Goal: Task Accomplishment & Management: Manage account settings

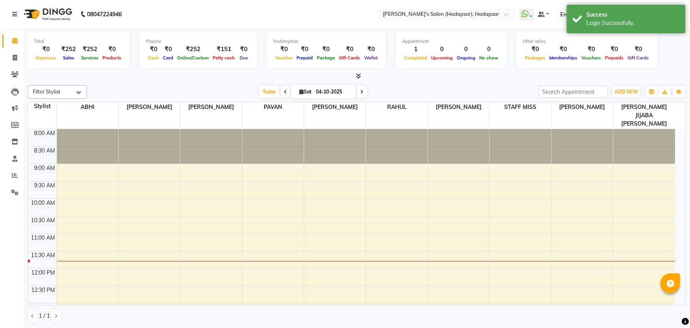
click at [493, 79] on div at bounding box center [357, 76] width 659 height 8
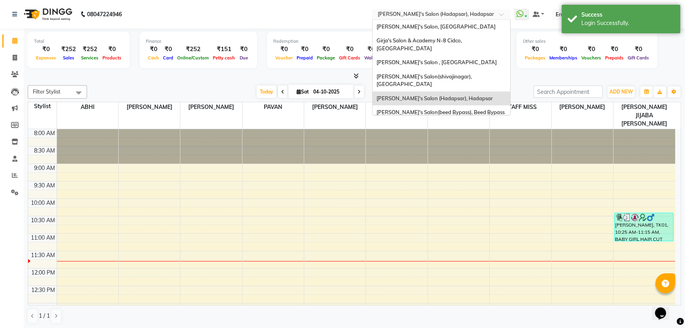
click at [491, 13] on input "text" at bounding box center [433, 15] width 115 height 8
click at [468, 27] on div "[PERSON_NAME]'s Salon, [GEOGRAPHIC_DATA]" at bounding box center [442, 27] width 138 height 14
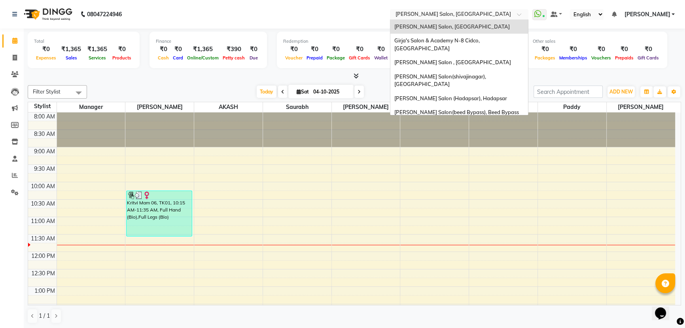
click at [479, 15] on input "text" at bounding box center [451, 15] width 115 height 8
click at [396, 79] on div at bounding box center [354, 76] width 653 height 8
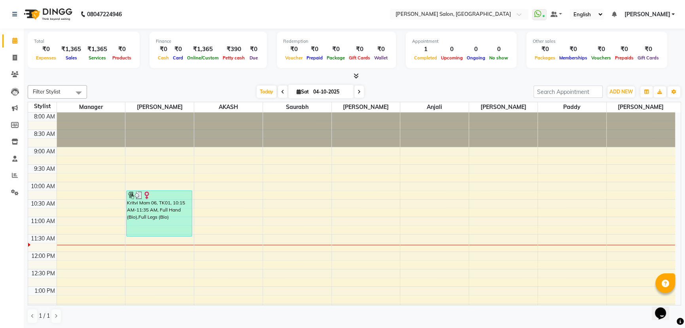
click at [356, 74] on icon at bounding box center [356, 76] width 5 height 6
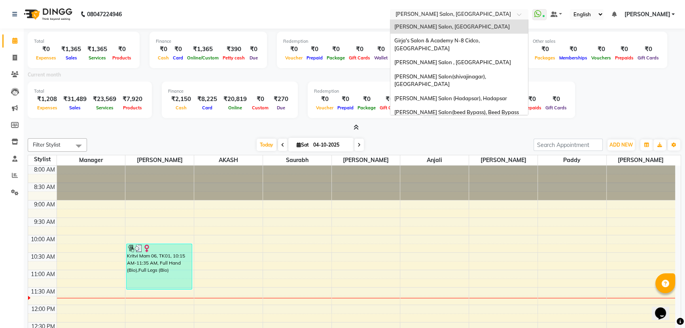
click at [491, 16] on input "text" at bounding box center [451, 15] width 115 height 8
click at [490, 95] on span "[PERSON_NAME]'s Salon (Hadapsar), Hadapsar" at bounding box center [450, 98] width 113 height 6
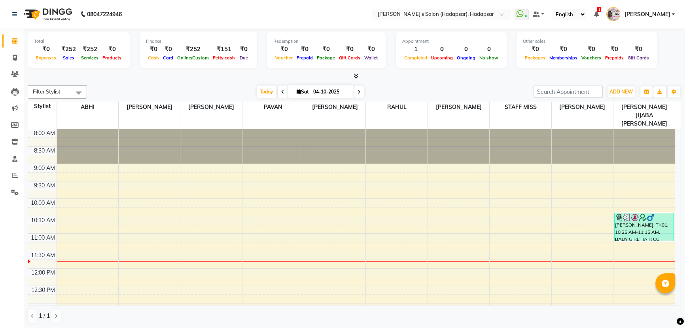
click at [357, 75] on icon at bounding box center [356, 76] width 5 height 6
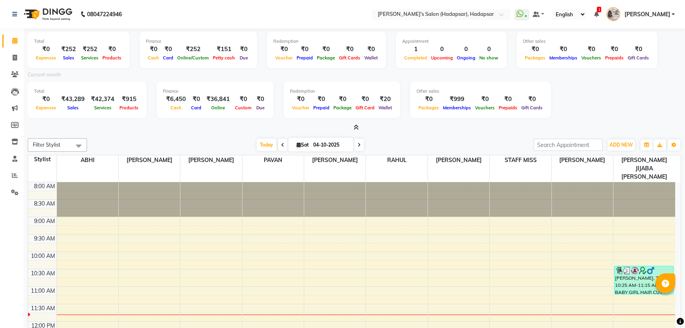
click at [358, 127] on icon at bounding box center [356, 127] width 5 height 6
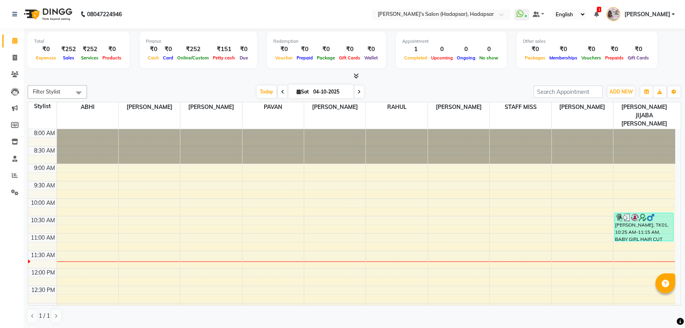
click at [438, 85] on div "Filter Stylist Select All ABHI AJINATH RATHOD APEKSHA GAIKWAD PAVAN PRIYA DAREK…" at bounding box center [354, 91] width 653 height 13
drag, startPoint x: 519, startPoint y: 14, endPoint x: 516, endPoint y: 18, distance: 4.8
click at [491, 15] on input "text" at bounding box center [433, 15] width 115 height 8
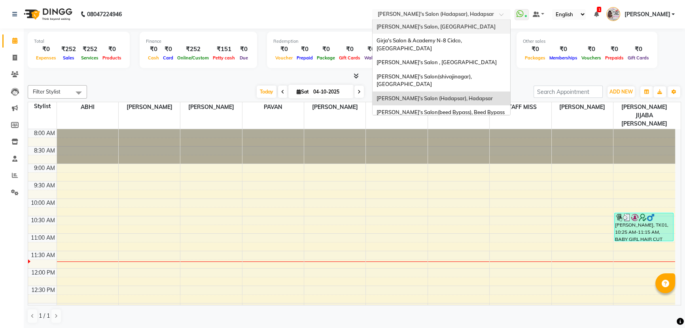
click at [494, 25] on div "Girja's Salon, Kharadi" at bounding box center [442, 27] width 138 height 14
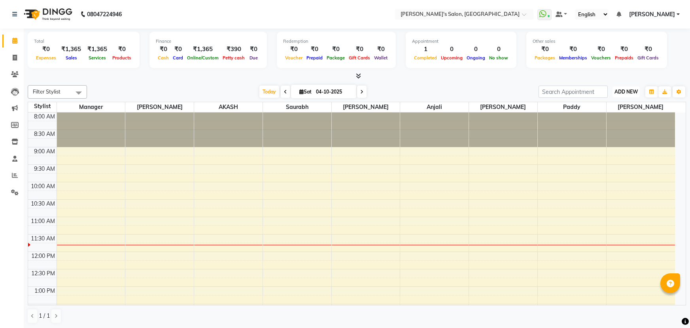
click at [626, 90] on span "ADD NEW" at bounding box center [626, 92] width 23 height 6
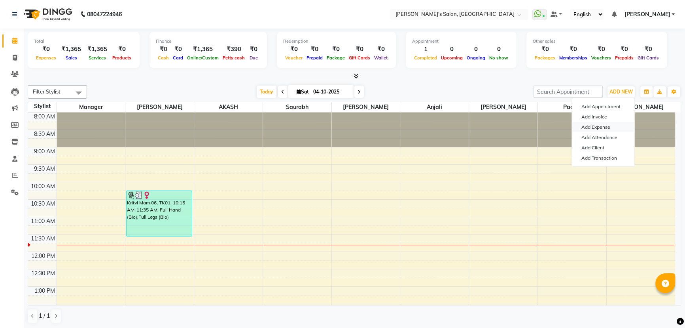
click at [605, 128] on link "Add Expense" at bounding box center [603, 127] width 62 height 10
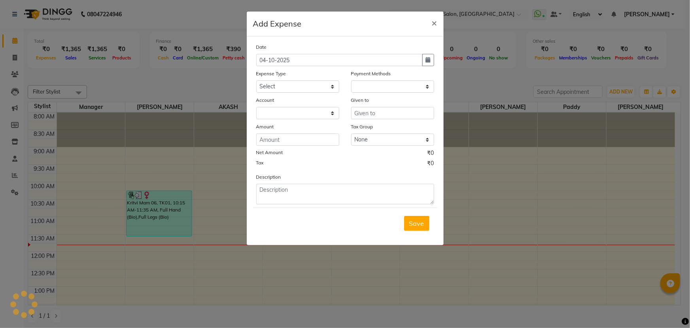
select select "1"
select select "6469"
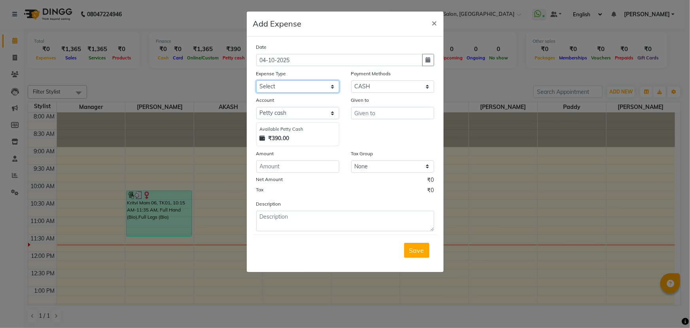
drag, startPoint x: 284, startPoint y: 87, endPoint x: 285, endPoint y: 92, distance: 5.6
click at [284, 87] on select "Select Advance Salary BANK TRANFAR Cash transfer to hub Client Snacks DISTRIBUT…" at bounding box center [297, 86] width 83 height 12
select select "11130"
click at [256, 81] on select "Select Advance Salary BANK TRANFAR Cash transfer to hub Client Snacks DISTRIBUT…" at bounding box center [297, 86] width 83 height 12
click at [375, 114] on input "text" at bounding box center [392, 113] width 83 height 12
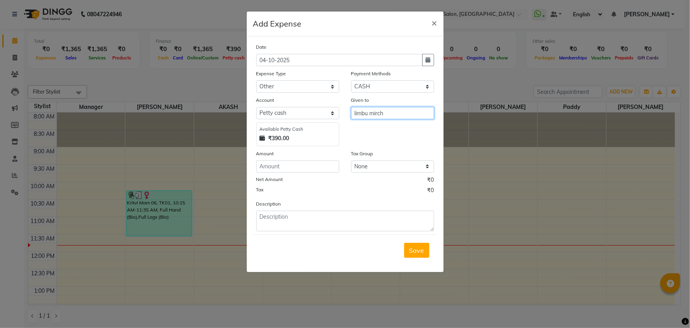
type input "limbu mirch"
click at [315, 168] on input "number" at bounding box center [297, 166] width 83 height 12
type input "20"
click at [413, 253] on span "Save" at bounding box center [416, 250] width 15 height 8
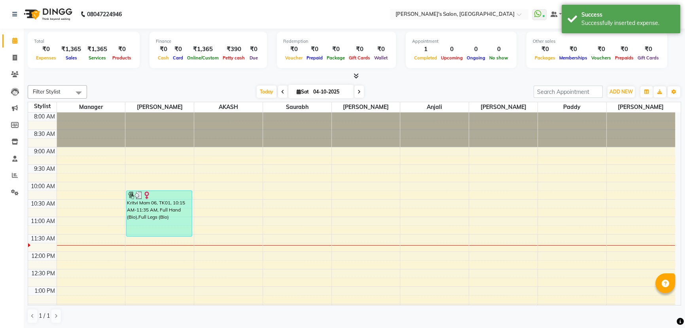
click at [419, 82] on div "Filter Stylist Select All Manager pavan AKASH Saurabh ANIL KONDHAMANGALE Anjali…" at bounding box center [354, 204] width 653 height 244
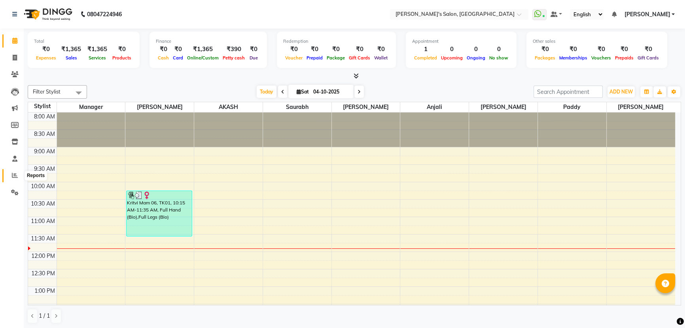
click at [12, 176] on icon at bounding box center [15, 175] width 6 height 6
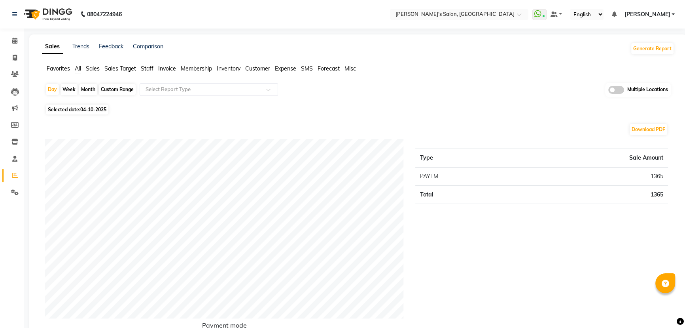
click at [89, 90] on div "Month" at bounding box center [88, 89] width 18 height 11
select select "10"
select select "2025"
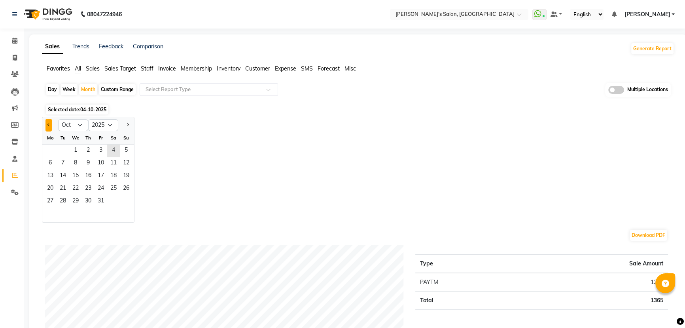
click at [49, 124] on span "Previous month" at bounding box center [48, 124] width 3 height 3
select select "9"
click at [51, 152] on span "1" at bounding box center [50, 150] width 13 height 13
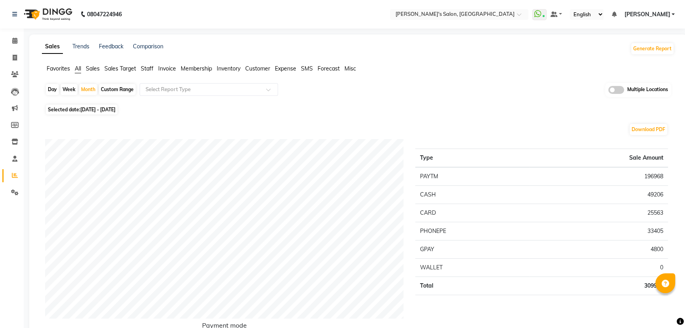
click at [288, 68] on span "Expense" at bounding box center [285, 68] width 21 height 7
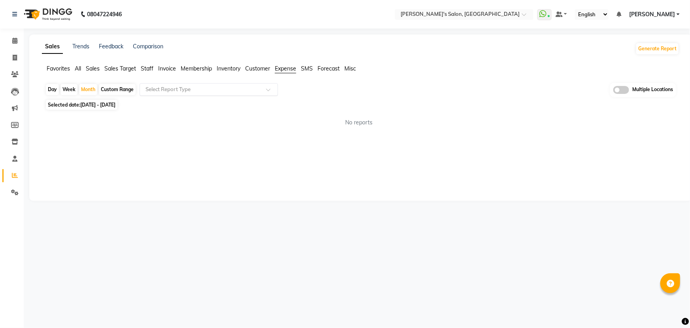
click at [237, 91] on input "text" at bounding box center [201, 89] width 114 height 8
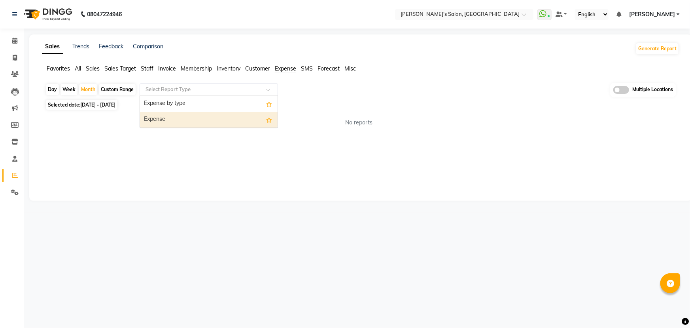
click at [216, 121] on div "Expense" at bounding box center [209, 120] width 138 height 16
select select "full_report"
select select "csv"
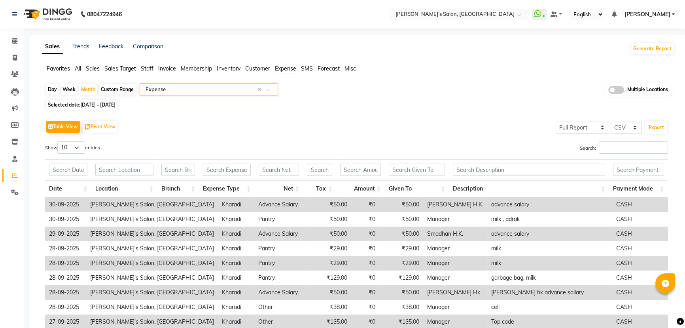
scroll to position [80, 0]
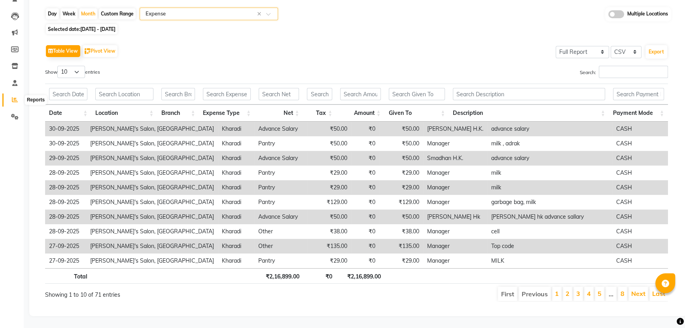
click at [16, 97] on icon at bounding box center [15, 100] width 6 height 6
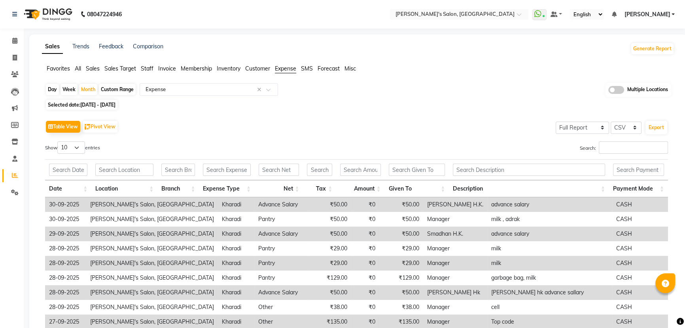
click at [75, 70] on span "All" at bounding box center [78, 68] width 6 height 7
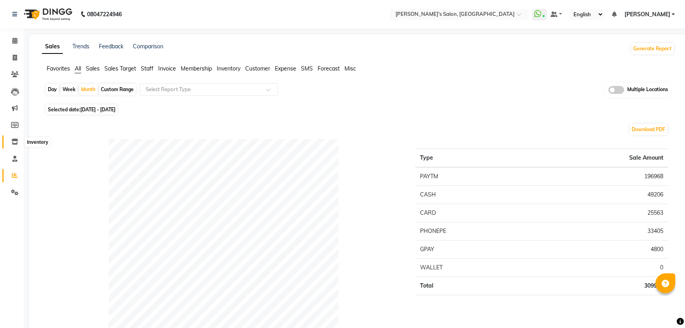
click at [16, 140] on icon at bounding box center [14, 141] width 7 height 6
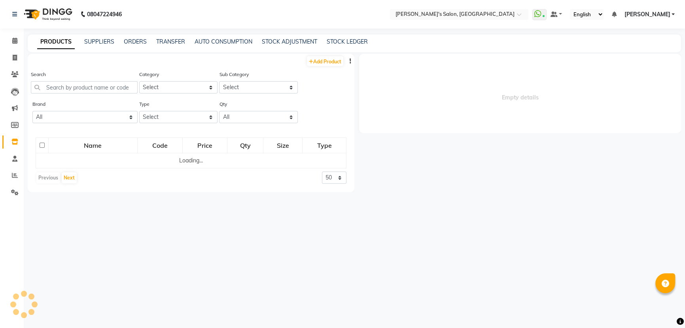
select select
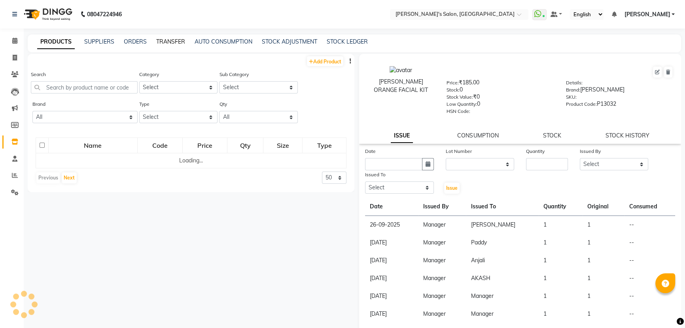
click at [168, 39] on link "TRANSFER" at bounding box center [170, 41] width 29 height 7
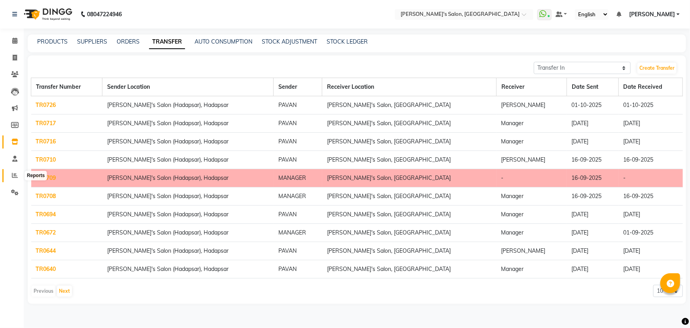
click at [14, 172] on icon at bounding box center [15, 175] width 6 height 6
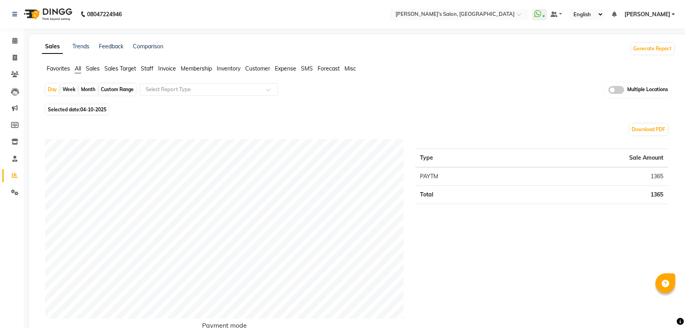
click at [87, 88] on div "Month" at bounding box center [88, 89] width 18 height 11
select select "10"
select select "2025"
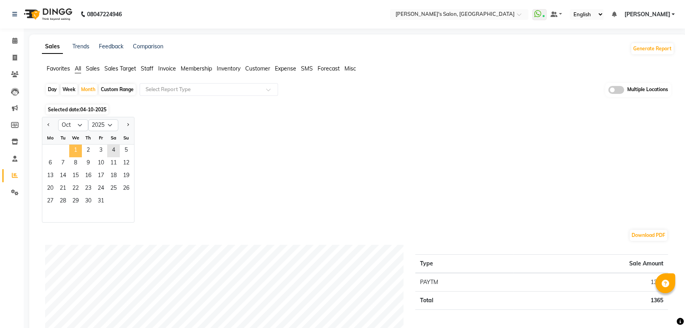
click at [72, 148] on span "1" at bounding box center [75, 150] width 13 height 13
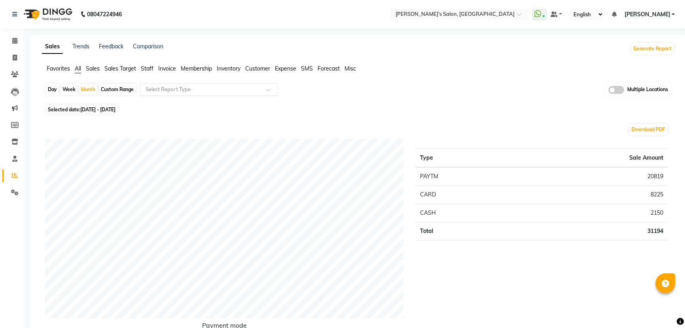
click at [173, 88] on input "text" at bounding box center [201, 89] width 114 height 8
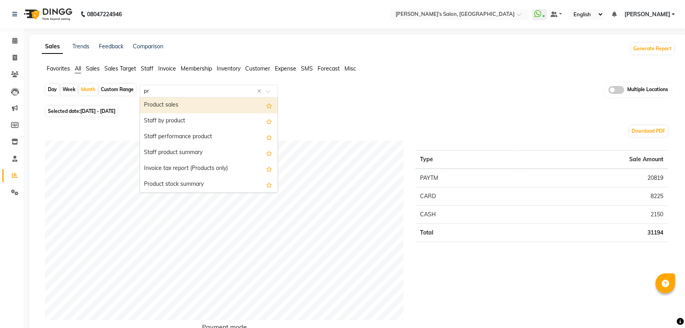
type input "pro"
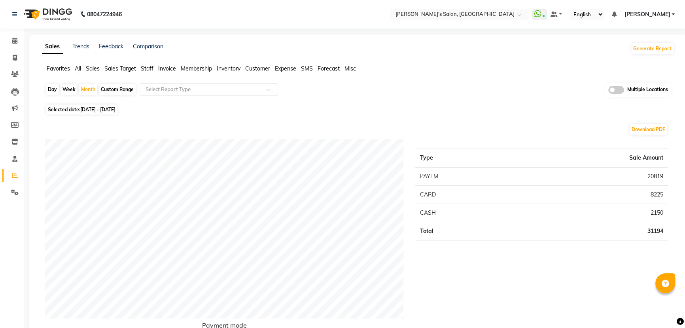
drag, startPoint x: 367, startPoint y: 43, endPoint x: 464, endPoint y: 86, distance: 106.4
click at [367, 43] on div "Sales Trends Feedback Comparison Generate Report" at bounding box center [358, 48] width 642 height 13
click at [500, 15] on input "text" at bounding box center [451, 15] width 115 height 8
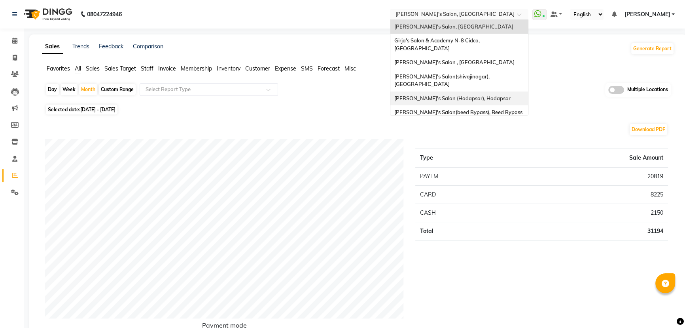
click at [502, 95] on span "[PERSON_NAME]'s Salon (Hadapsar), Hadapsar" at bounding box center [452, 98] width 116 height 6
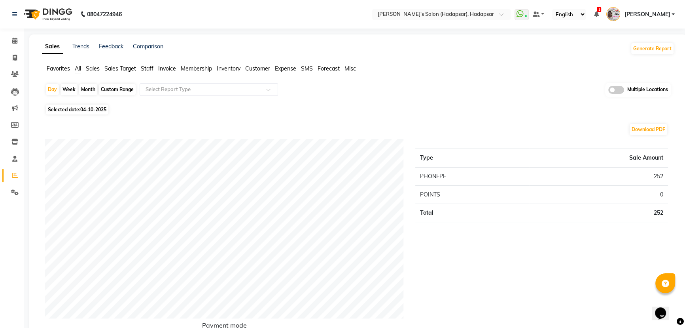
click at [89, 89] on div "Month" at bounding box center [88, 89] width 18 height 11
select select "10"
select select "2025"
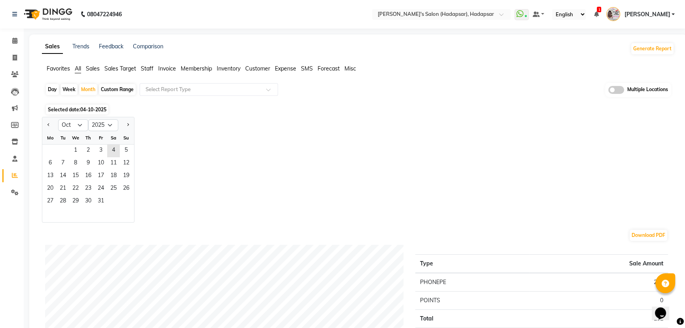
drag, startPoint x: 45, startPoint y: 126, endPoint x: 71, endPoint y: 133, distance: 26.6
click at [45, 125] on button "Previous month" at bounding box center [48, 125] width 6 height 13
select select "9"
click at [49, 148] on span "1" at bounding box center [50, 150] width 13 height 13
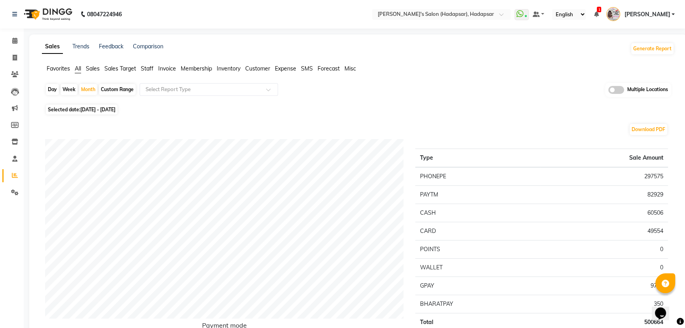
click at [281, 71] on span "Expense" at bounding box center [285, 68] width 21 height 7
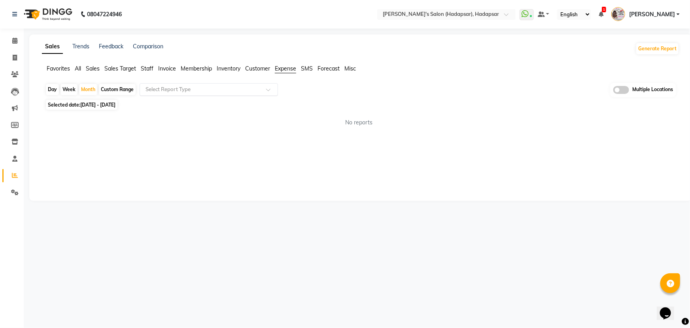
drag, startPoint x: 259, startPoint y: 89, endPoint x: 257, endPoint y: 93, distance: 4.3
click at [258, 89] on div at bounding box center [209, 89] width 138 height 8
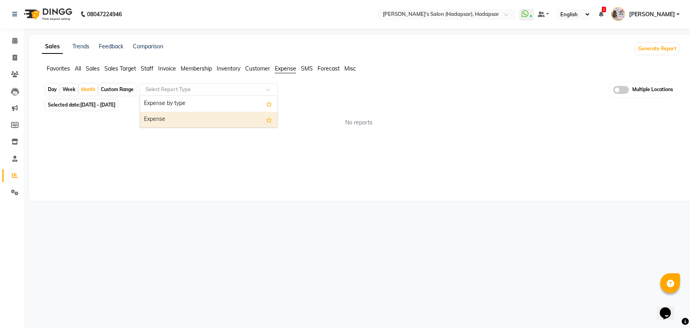
click at [245, 121] on div "Expense" at bounding box center [209, 120] width 138 height 16
select select "full_report"
select select "csv"
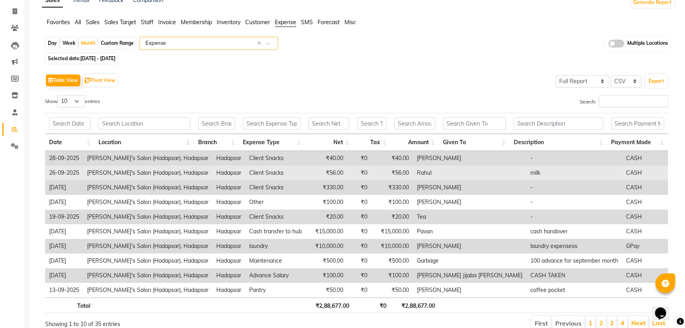
scroll to position [80, 0]
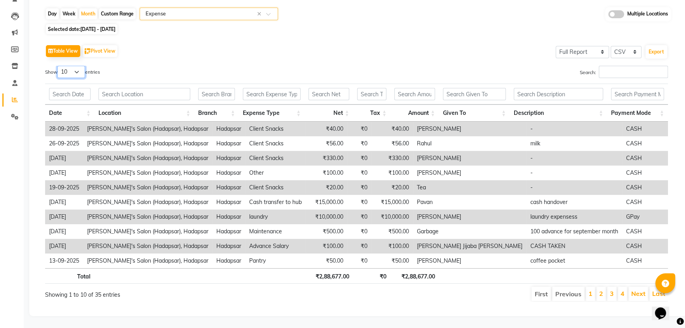
drag, startPoint x: 76, startPoint y: 64, endPoint x: 75, endPoint y: 71, distance: 7.2
click at [76, 66] on select "10 25 50 100" at bounding box center [71, 72] width 28 height 12
select select "50"
click at [59, 66] on select "10 25 50 100" at bounding box center [71, 72] width 28 height 12
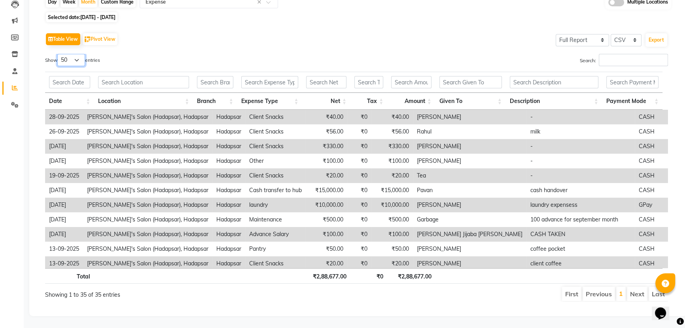
scroll to position [0, 0]
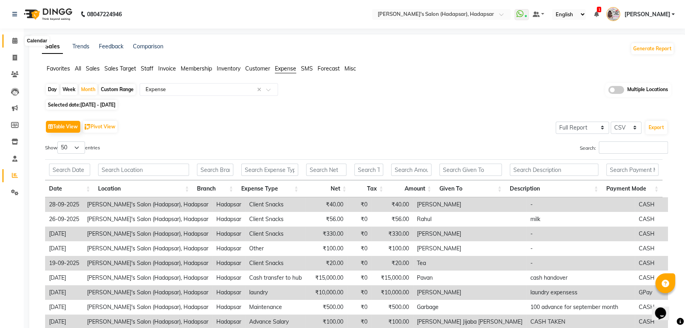
click at [12, 42] on icon at bounding box center [14, 41] width 5 height 6
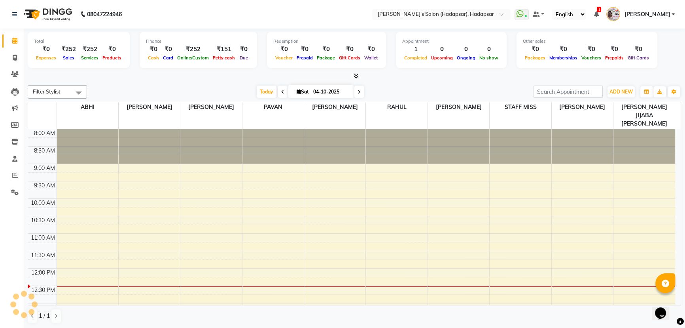
click at [475, 90] on div "[DATE] [DATE]" at bounding box center [310, 92] width 439 height 12
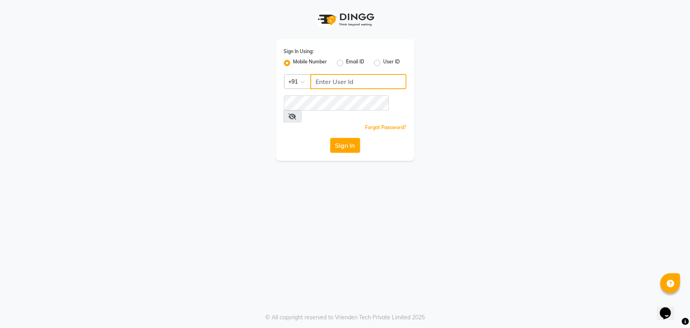
type input "8279543673"
click at [352, 138] on button "Sign In" at bounding box center [345, 145] width 30 height 15
